Goal: Transaction & Acquisition: Purchase product/service

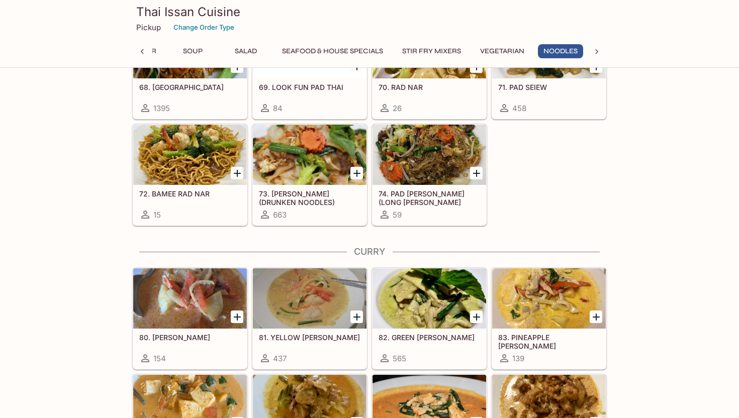
scroll to position [1845, 0]
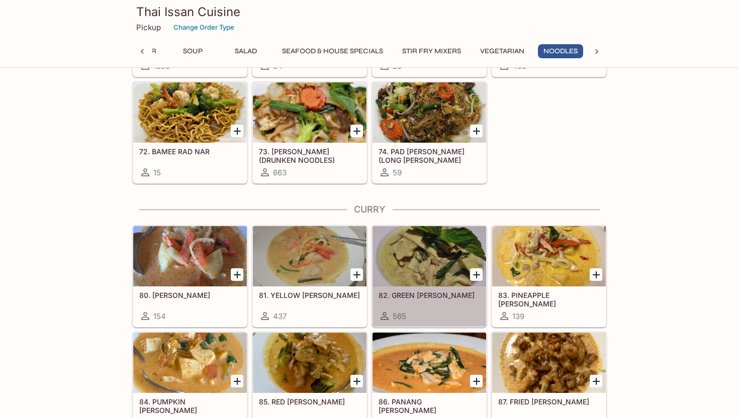
click at [462, 295] on h5 "82. GREEN [PERSON_NAME]" at bounding box center [429, 295] width 102 height 9
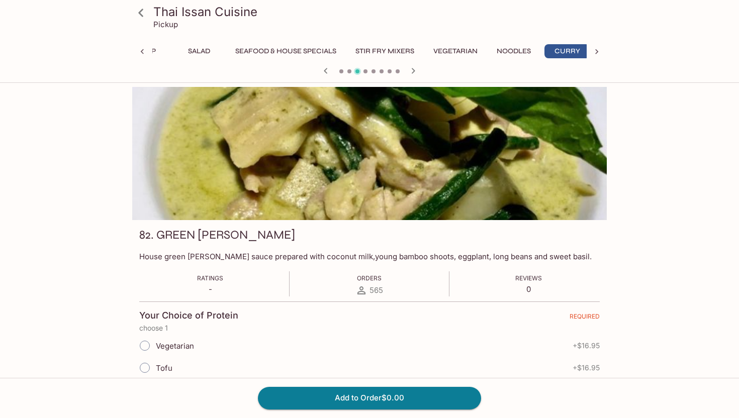
scroll to position [0, 98]
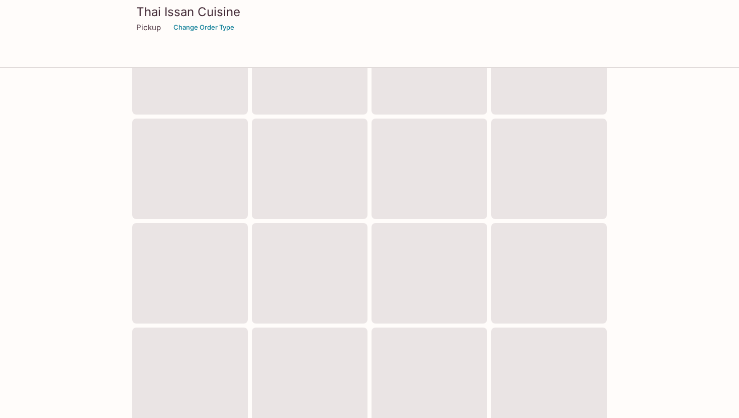
scroll to position [311, 0]
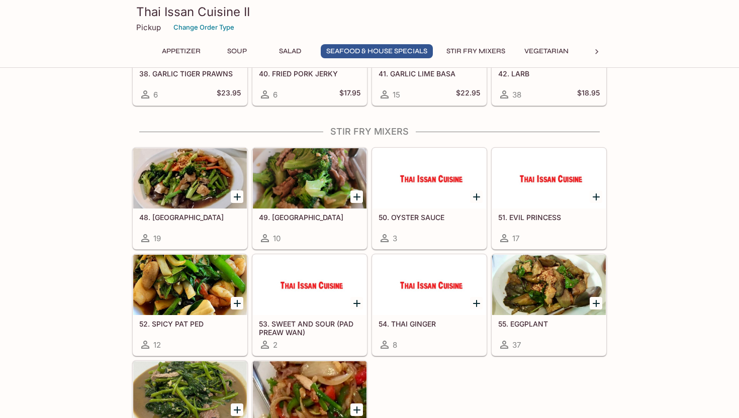
scroll to position [1078, 0]
